Goal: Find contact information: Find contact information

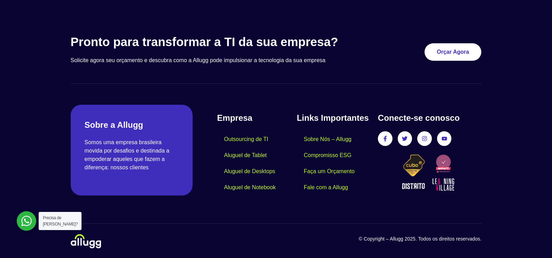
scroll to position [1641, 0]
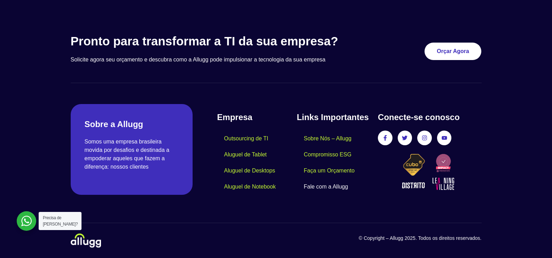
click at [323, 183] on link "Fale com a Allugg" at bounding box center [326, 186] width 58 height 16
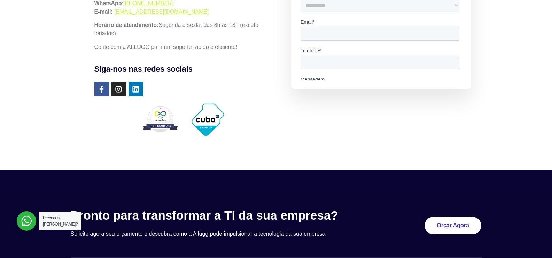
scroll to position [120, 0]
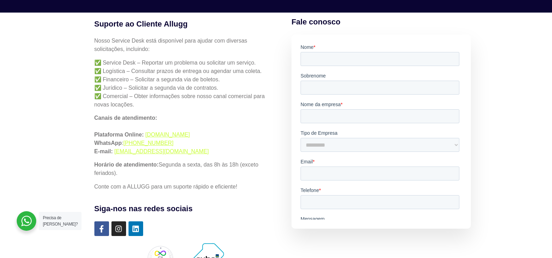
drag, startPoint x: 199, startPoint y: 151, endPoint x: 114, endPoint y: 151, distance: 85.1
click at [114, 151] on p "Canais de atendimento: Plataforma Online: simples.allugg.com.br WhatsApp : +55 …" at bounding box center [182, 135] width 177 height 42
click at [252, 137] on p "Canais de atendimento: Plataforma Online: simples.allugg.com.br WhatsApp : +55 …" at bounding box center [182, 135] width 177 height 42
drag, startPoint x: 201, startPoint y: 150, endPoint x: 115, endPoint y: 149, distance: 86.5
click at [115, 149] on p "Canais de atendimento: Plataforma Online: simples.allugg.com.br WhatsApp : +55 …" at bounding box center [182, 135] width 177 height 42
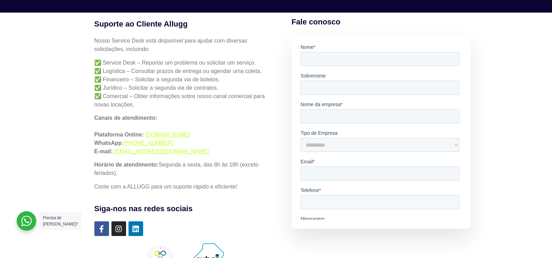
copy link "servicedesk-help@allugg.com.br"
